Goal: Task Accomplishment & Management: Complete application form

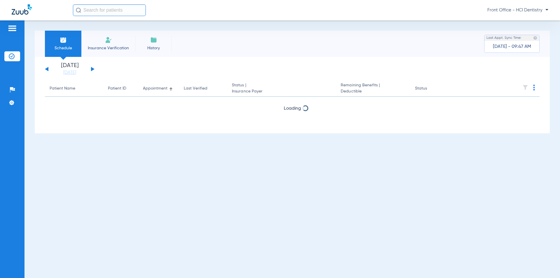
click at [108, 46] on span "Insurance Verification" at bounding box center [108, 48] width 45 height 6
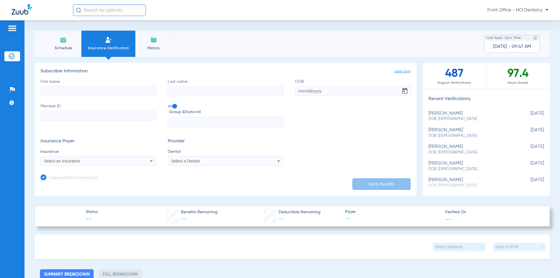
click at [69, 93] on input "First name" at bounding box center [98, 91] width 115 height 10
type input "[PERSON_NAME]"
type input "[DATE]"
click at [55, 115] on input "Member ID" at bounding box center [98, 116] width 115 height 10
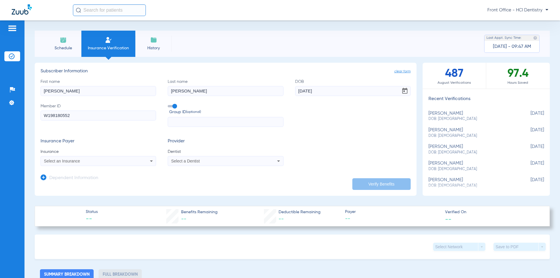
type input "W198180552"
click at [149, 159] on icon at bounding box center [151, 160] width 7 height 7
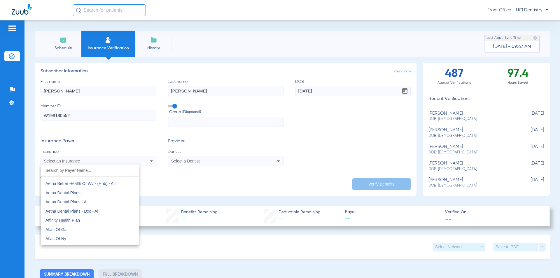
scroll to position [58, 0]
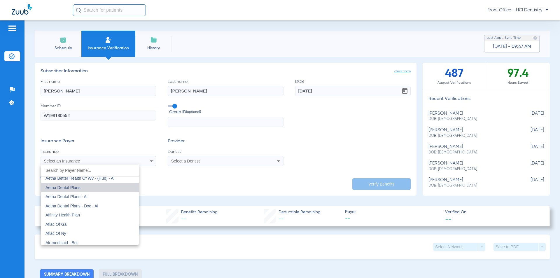
click at [98, 187] on mat-option "Aetna Dental Plans" at bounding box center [90, 187] width 98 height 9
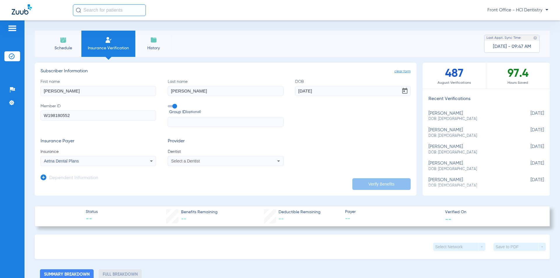
click at [212, 161] on div "Select a Dentist" at bounding box center [214, 161] width 87 height 4
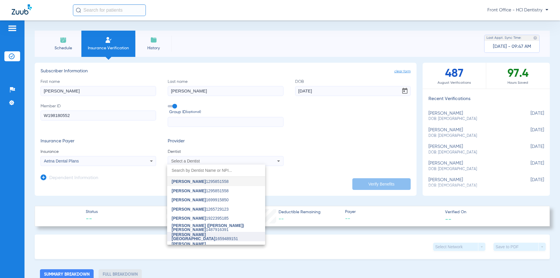
scroll to position [15, 0]
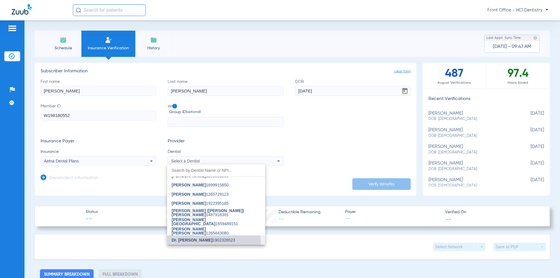
click at [208, 241] on span "Dr. [PERSON_NAME]" at bounding box center [192, 240] width 41 height 5
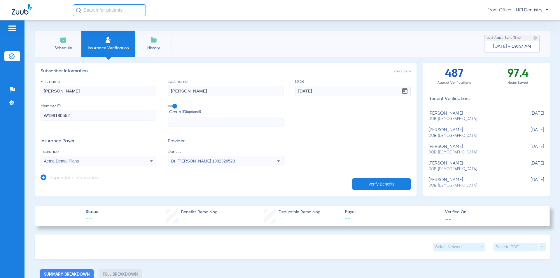
click at [361, 185] on button "Verify Benefits" at bounding box center [381, 184] width 58 height 12
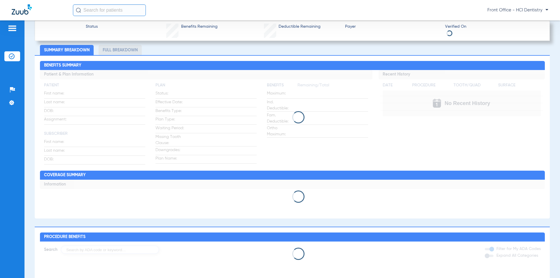
scroll to position [233, 0]
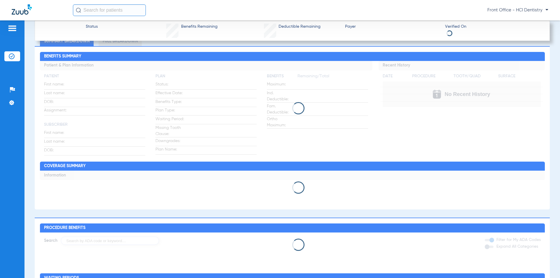
type input "[PERSON_NAME]"
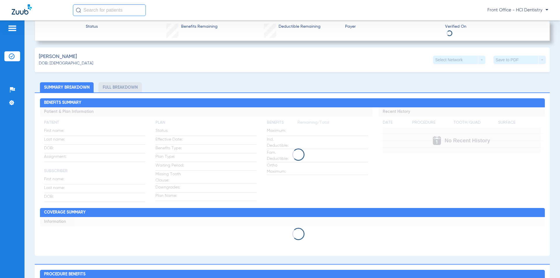
scroll to position [146, 0]
